Goal: Task Accomplishment & Management: Use online tool/utility

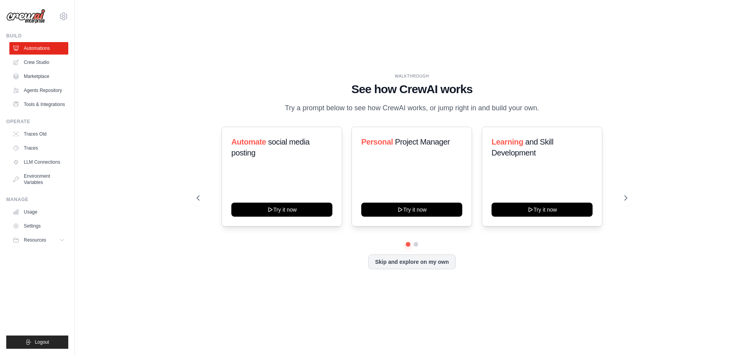
drag, startPoint x: 97, startPoint y: 74, endPoint x: 93, endPoint y: 68, distance: 7.4
click at [93, 68] on div "WALKTHROUGH See how CrewAI works Try a prompt below to see how CrewAI works, or…" at bounding box center [411, 178] width 649 height 340
click at [39, 66] on link "Crew Studio" at bounding box center [39, 62] width 59 height 12
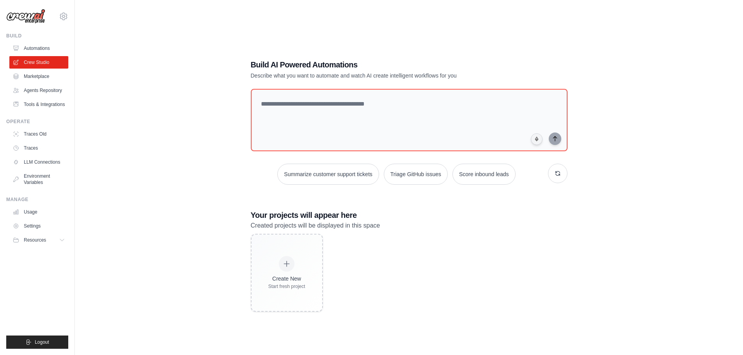
click at [155, 77] on div "Build AI Powered Automations Describe what you want to automate and watch AI cr…" at bounding box center [408, 185] width 643 height 355
click at [148, 68] on div "Build AI Powered Automations Describe what you want to automate and watch AI cr…" at bounding box center [408, 185] width 643 height 355
click at [143, 64] on div "Build AI Powered Automations Describe what you want to automate and watch AI cr…" at bounding box center [408, 185] width 643 height 355
click at [137, 59] on div "Build AI Powered Automations Describe what you want to automate and watch AI cr…" at bounding box center [408, 185] width 643 height 355
click at [133, 55] on div "Build AI Powered Automations Describe what you want to automate and watch AI cr…" at bounding box center [408, 185] width 643 height 355
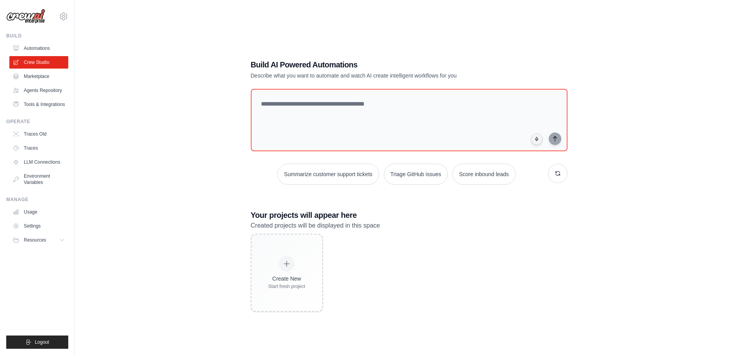
click at [131, 53] on div "Build AI Powered Automations Describe what you want to automate and watch AI cr…" at bounding box center [408, 185] width 643 height 355
click at [128, 51] on div "Build AI Powered Automations Describe what you want to automate and watch AI cr…" at bounding box center [408, 185] width 643 height 355
click at [126, 50] on div "Build AI Powered Automations Describe what you want to automate and watch AI cr…" at bounding box center [408, 185] width 643 height 355
click at [124, 48] on div "Build AI Powered Automations Describe what you want to automate and watch AI cr…" at bounding box center [408, 185] width 643 height 355
click at [122, 46] on div "Build AI Powered Automations Describe what you want to automate and watch AI cr…" at bounding box center [408, 185] width 643 height 355
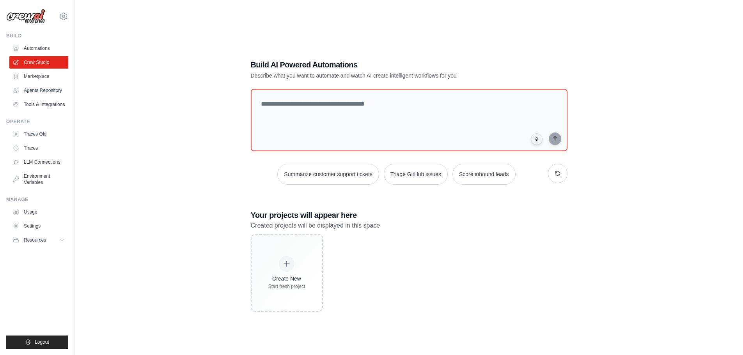
click at [122, 44] on div "Build AI Powered Automations Describe what you want to automate and watch AI cr…" at bounding box center [408, 185] width 643 height 355
click at [34, 216] on link "Usage" at bounding box center [39, 212] width 59 height 12
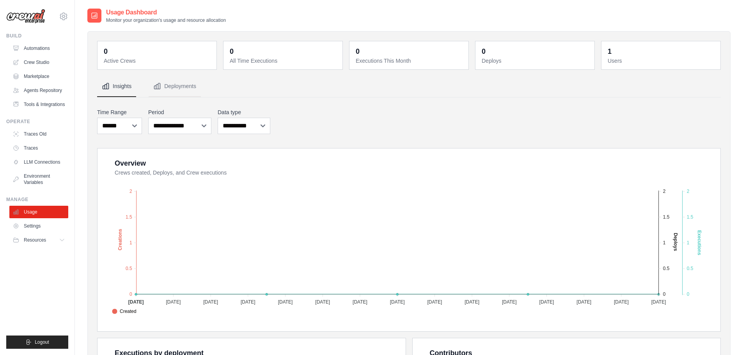
click at [38, 17] on img at bounding box center [25, 16] width 39 height 15
